Goal: Information Seeking & Learning: Check status

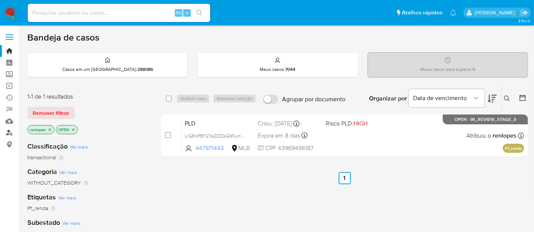
click at [8, 134] on link "Localizador de pessoas" at bounding box center [45, 133] width 90 height 12
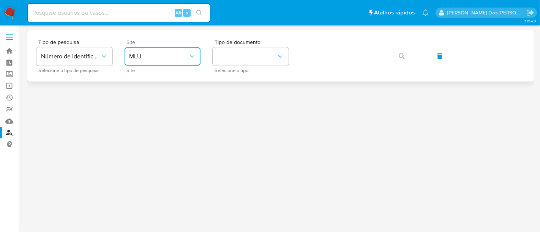
click at [180, 55] on span "MLU" at bounding box center [158, 57] width 59 height 8
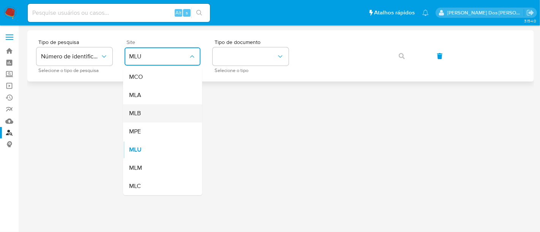
click at [156, 112] on div "MLB" at bounding box center [160, 113] width 62 height 18
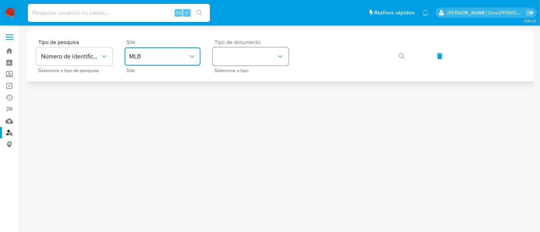
click at [246, 55] on button "identificationType" at bounding box center [251, 56] width 76 height 18
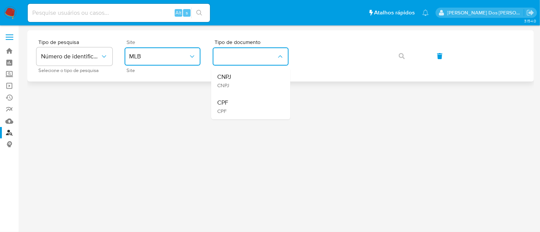
drag, startPoint x: 241, startPoint y: 81, endPoint x: 295, endPoint y: 67, distance: 55.5
click at [242, 81] on div "CNPJ CNPJ" at bounding box center [248, 81] width 62 height 26
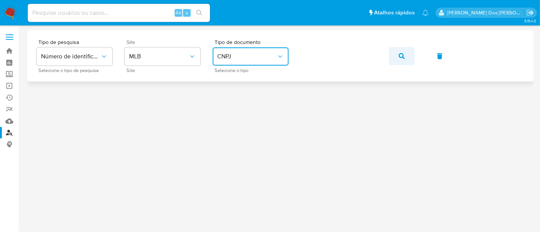
click at [401, 56] on icon "button" at bounding box center [402, 56] width 6 height 6
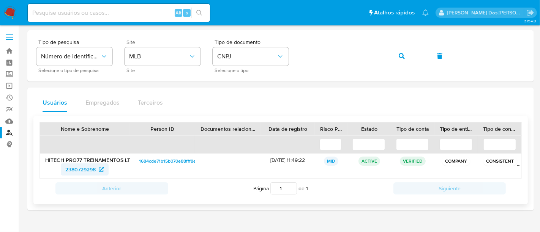
click at [91, 169] on span "2380729298" at bounding box center [80, 170] width 30 height 12
click at [86, 17] on input at bounding box center [119, 13] width 182 height 10
paste input "dQ41R6gJrH0XuzwDpH7XwW7x"
type input "dQ41R6gJrH0XuzwDpH7XwW7x"
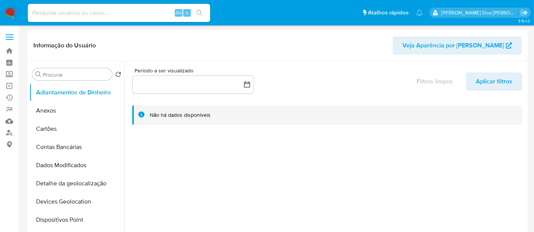
select select "10"
click at [56, 111] on button "Anexos" at bounding box center [73, 111] width 89 height 18
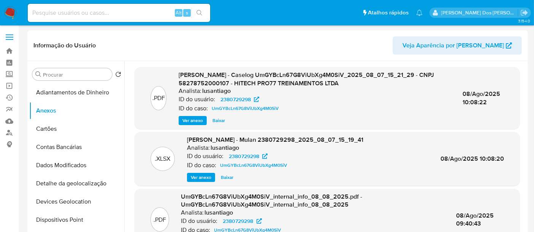
click at [197, 118] on span "Ver anexo" at bounding box center [192, 121] width 21 height 8
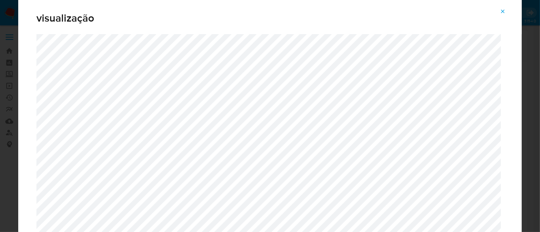
click at [500, 10] on icon "Attachment preview" at bounding box center [503, 11] width 6 height 6
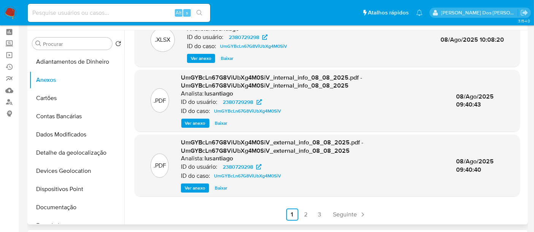
scroll to position [42, 0]
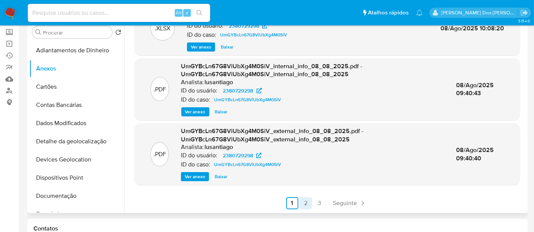
click at [303, 205] on link "2" at bounding box center [306, 203] width 12 height 12
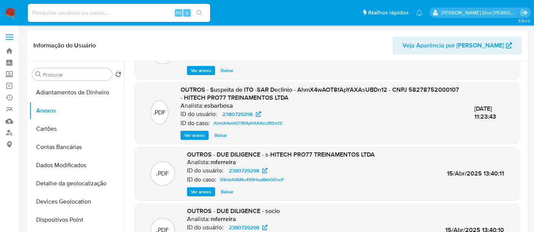
click at [197, 134] on span "Ver anexo" at bounding box center [194, 136] width 21 height 8
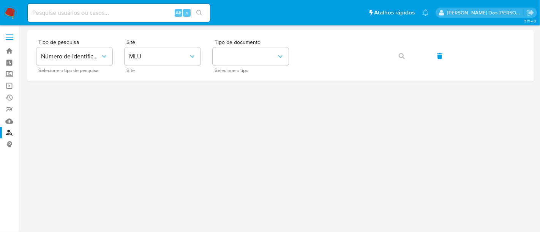
click at [62, 16] on input at bounding box center [119, 13] width 182 height 10
paste input "dQ41R6gJrH0XuzwDpH7XwW7x"
type input "dQ41R6gJrH0XuzwDpH7XwW7x"
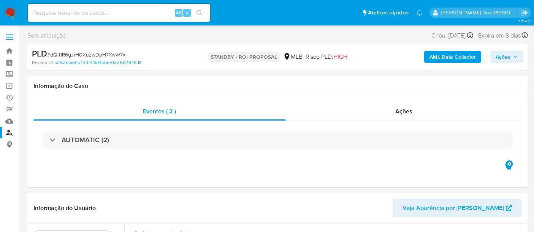
select select "10"
drag, startPoint x: 11, startPoint y: 12, endPoint x: 19, endPoint y: 13, distance: 8.0
click at [11, 12] on img at bounding box center [10, 12] width 13 height 13
